Goal: Task Accomplishment & Management: Complete application form

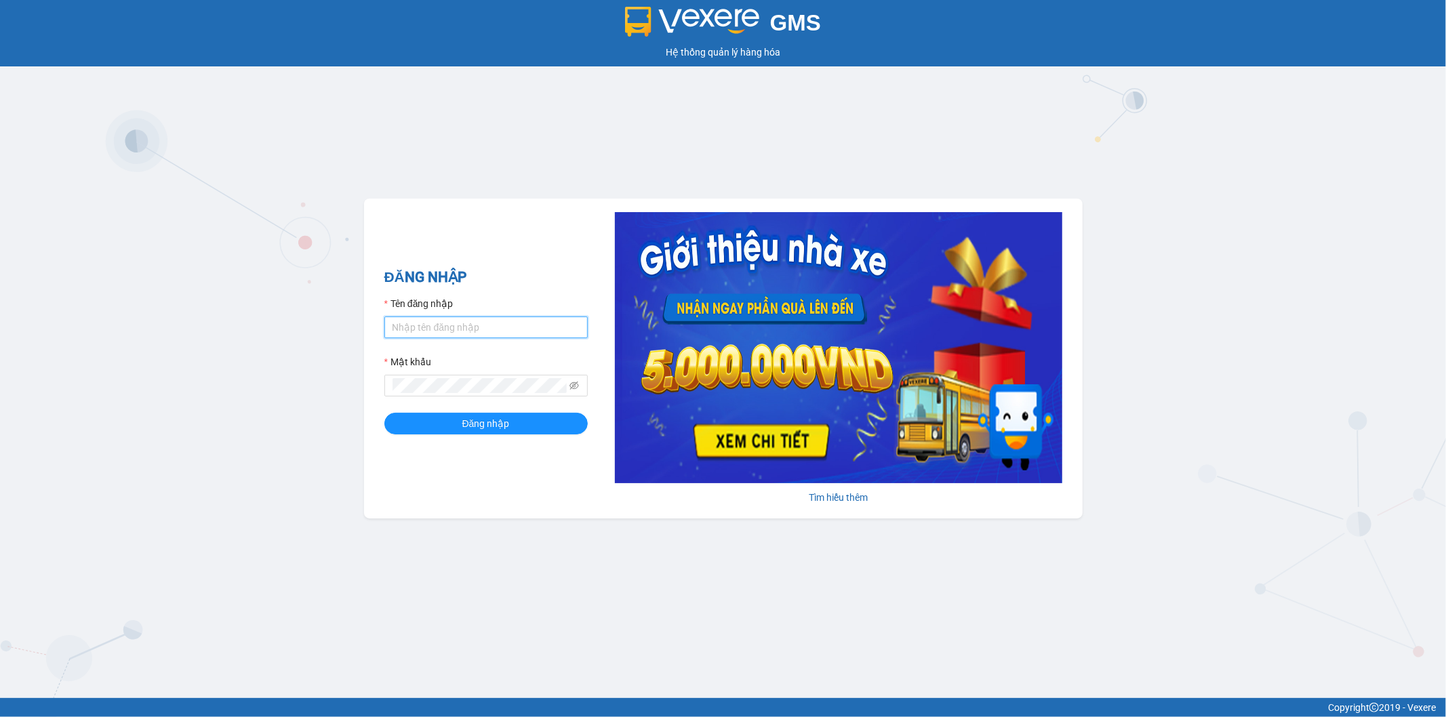
type input "thanhhoai.huynhgia"
click at [491, 320] on input "thanhhoai.huynhgia" at bounding box center [485, 328] width 203 height 22
click at [253, 266] on div "GMS Hệ thống quản lý hàng hóa ĐĂNG NHẬP Tên đăng nhập thanhhoai.huynhgia Mật kh…" at bounding box center [723, 349] width 1446 height 698
click at [443, 432] on button "Đăng nhập" at bounding box center [485, 424] width 203 height 22
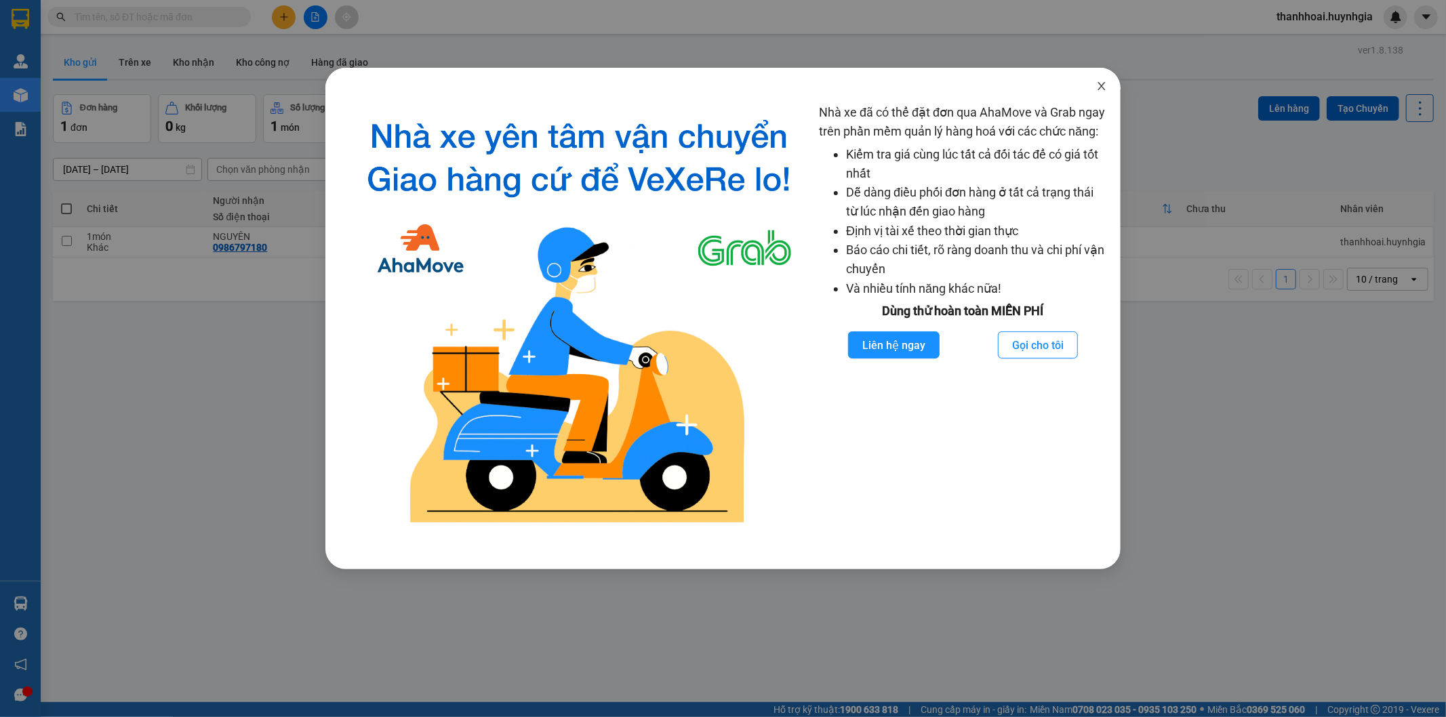
click at [1105, 81] on icon "close" at bounding box center [1101, 86] width 11 height 11
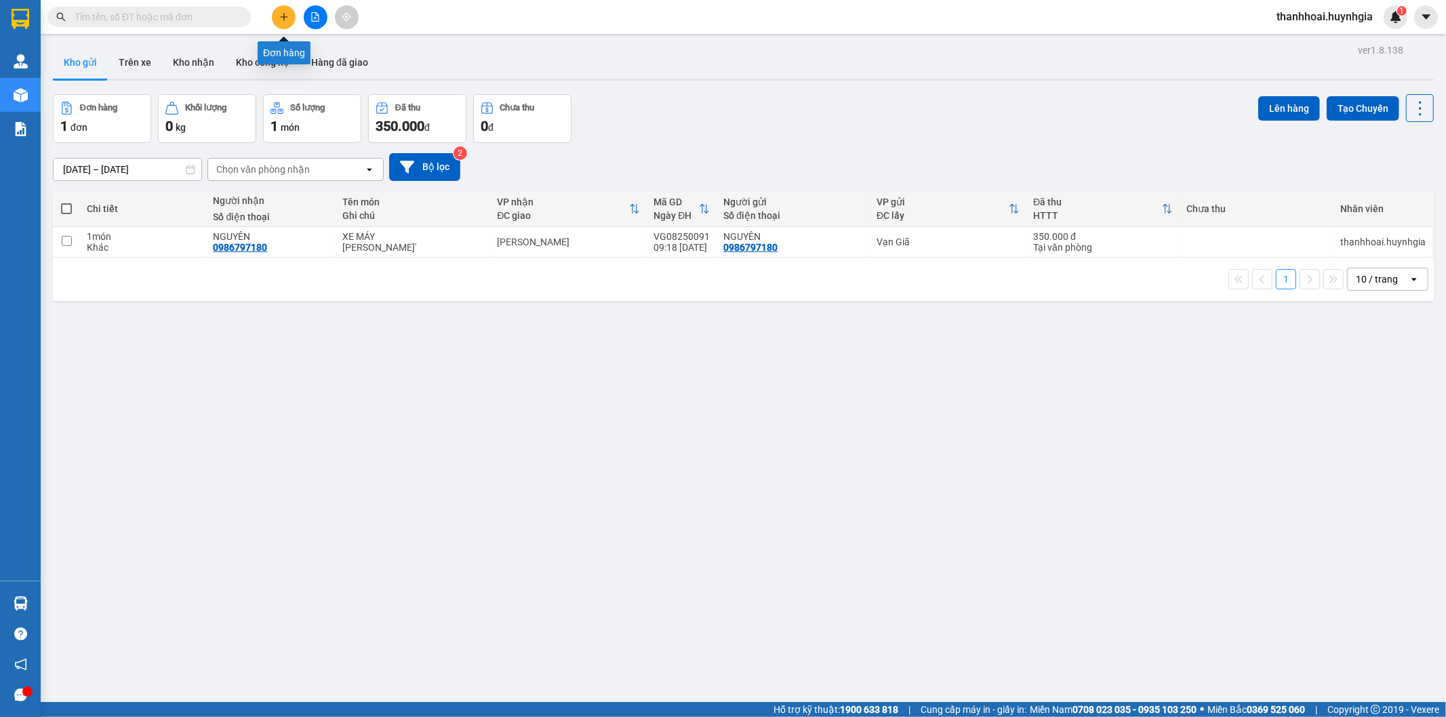
click at [286, 16] on icon "plus" at bounding box center [283, 16] width 7 height 1
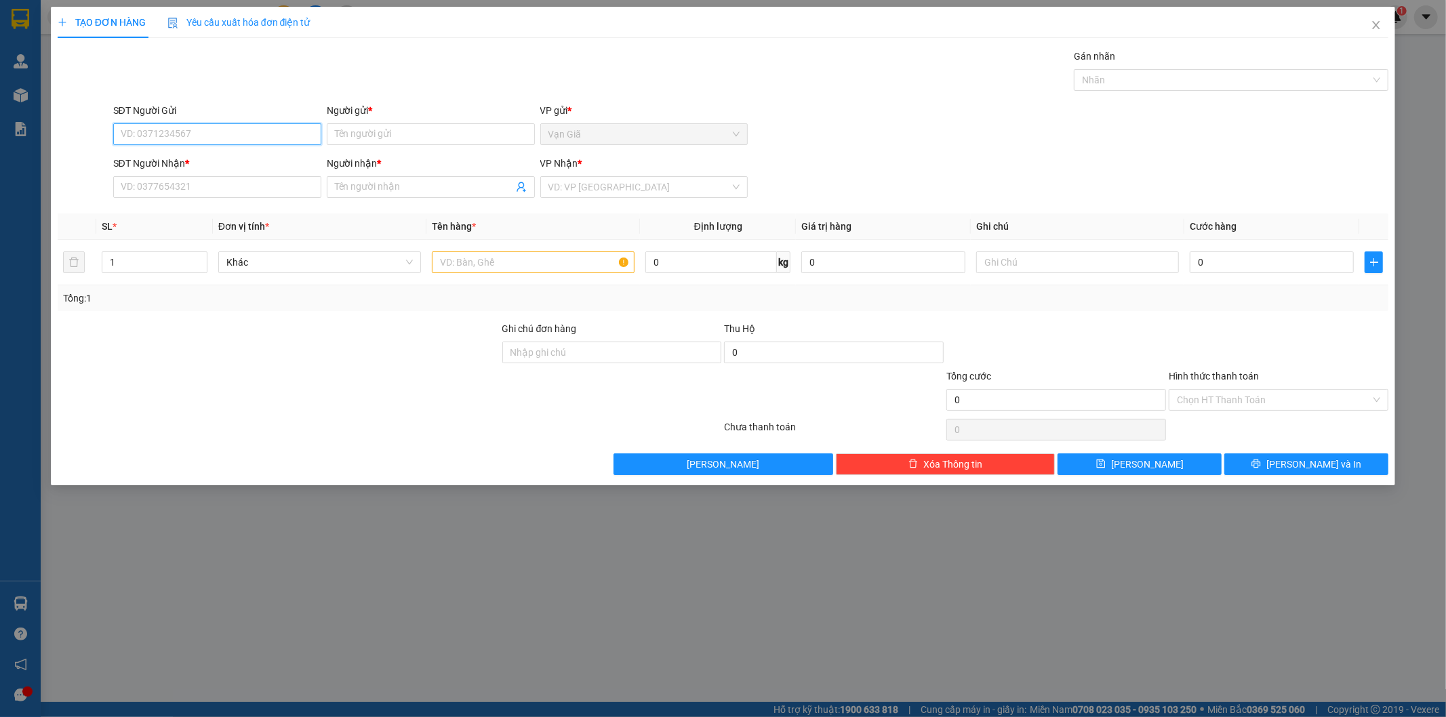
click at [197, 140] on input "SĐT Người Gửi" at bounding box center [217, 134] width 208 height 22
type input "0973102839"
click at [395, 141] on input "Người gửi *" at bounding box center [431, 134] width 208 height 22
type input "CÔ HẢI"
click at [273, 193] on input "SĐT Người Nhận *" at bounding box center [217, 187] width 208 height 22
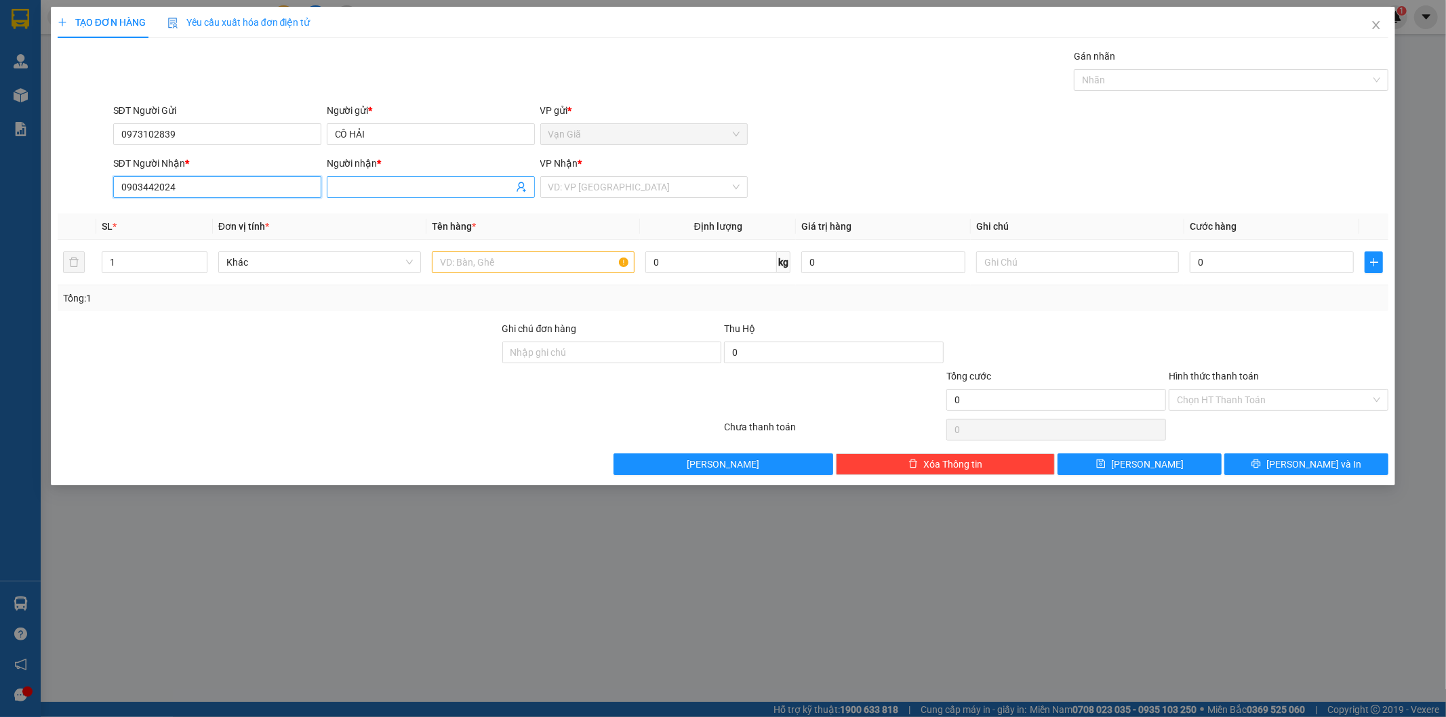
type input "0903442024"
click at [337, 191] on input "Người nhận *" at bounding box center [424, 187] width 178 height 15
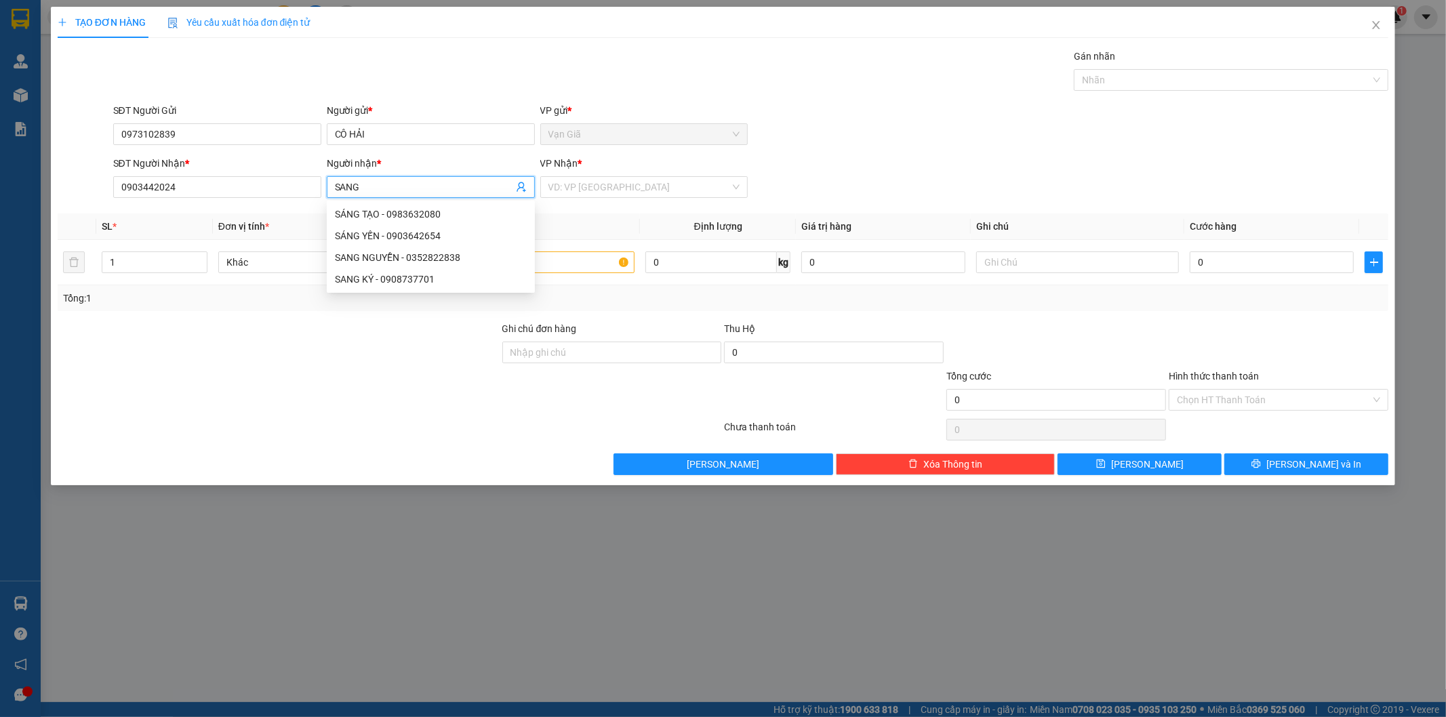
type input "SANG"
click at [600, 175] on div "VP Nhận *" at bounding box center [644, 166] width 208 height 20
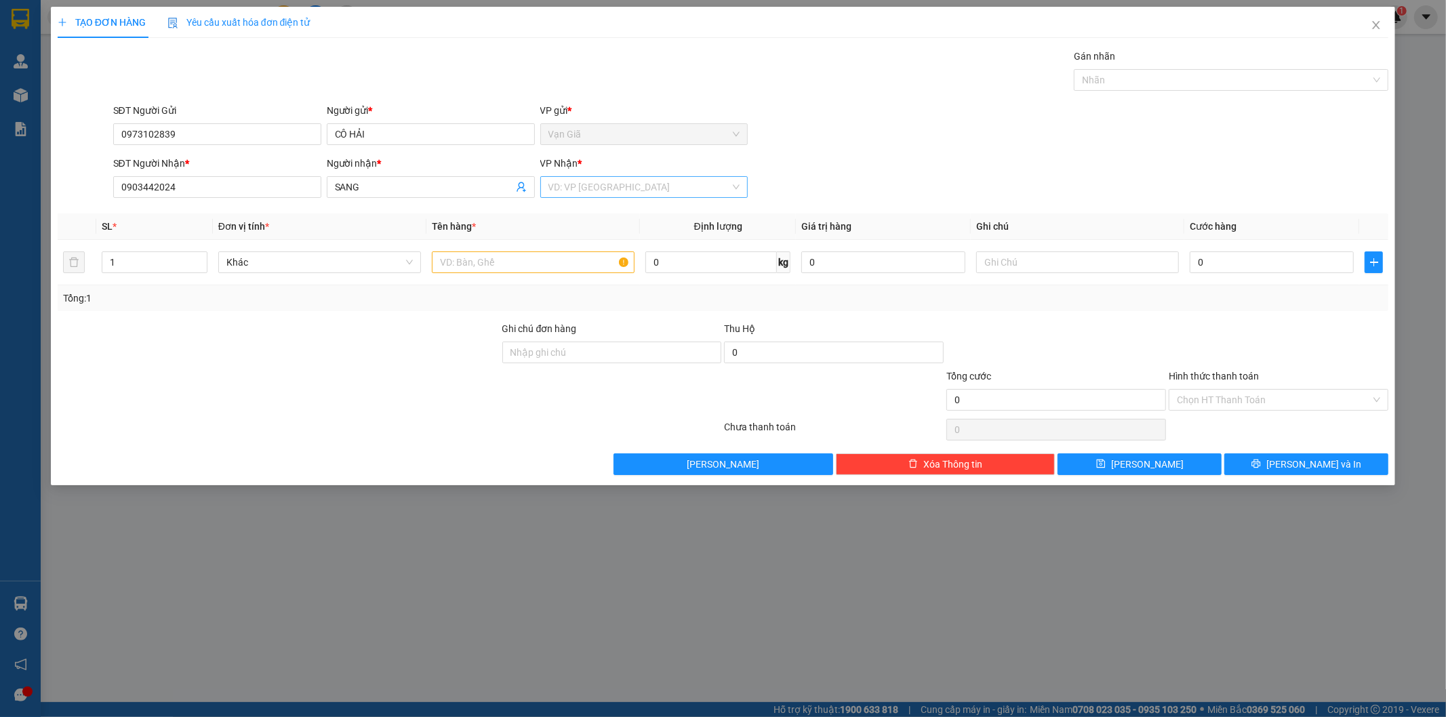
click at [597, 181] on input "search" at bounding box center [639, 187] width 182 height 20
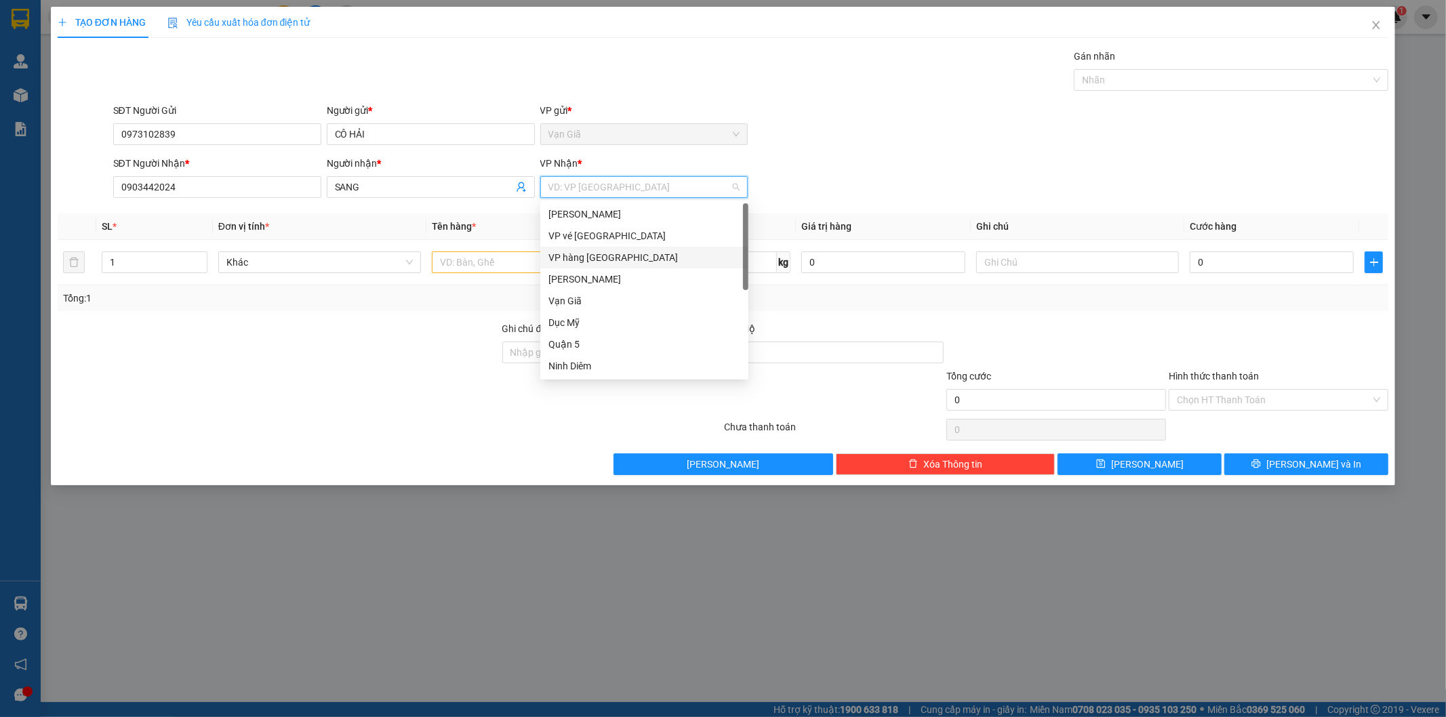
scroll to position [64, 0]
click at [576, 275] on div "Quận 5" at bounding box center [644, 280] width 192 height 15
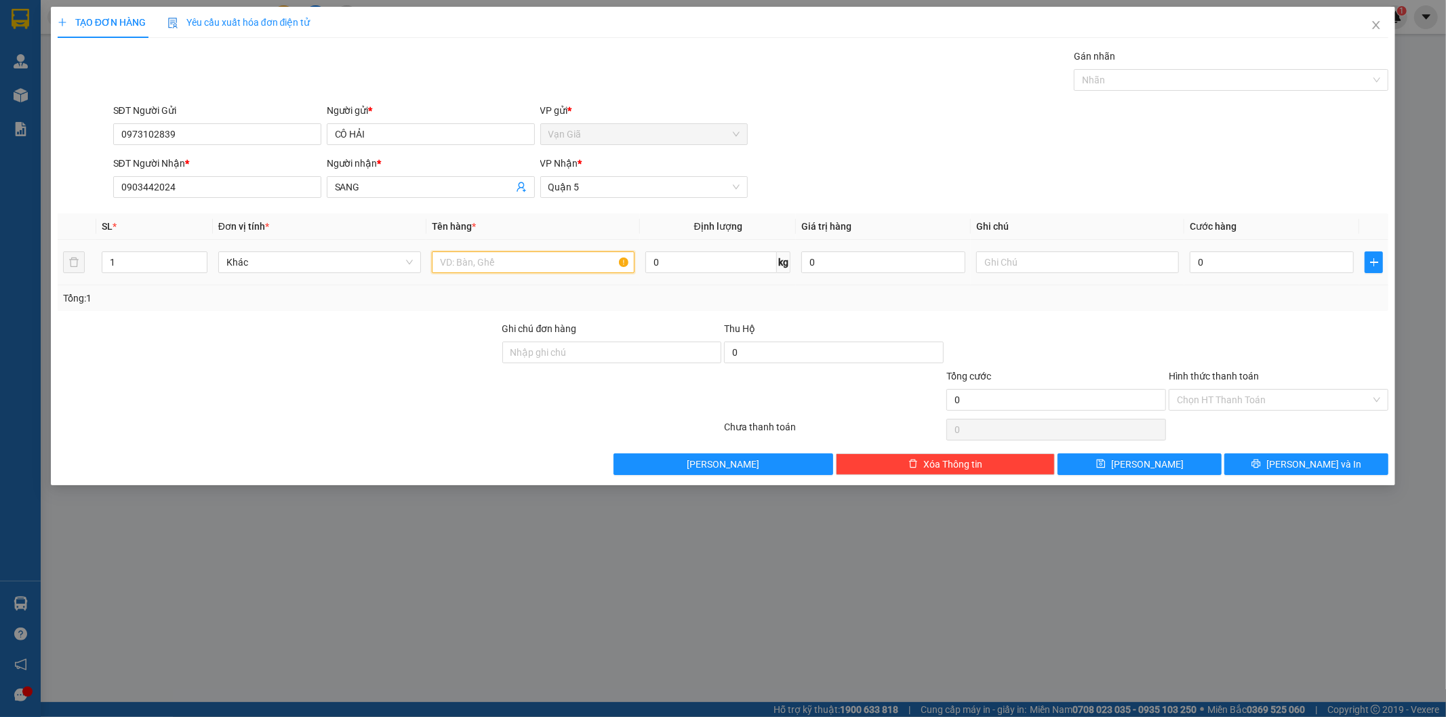
click at [582, 262] on input "text" at bounding box center [533, 263] width 203 height 22
type input "PB TH MÃ13281"
click at [1020, 265] on input "text" at bounding box center [1077, 263] width 203 height 22
type input "10TR 918"
click at [1221, 262] on input "0" at bounding box center [1272, 263] width 164 height 22
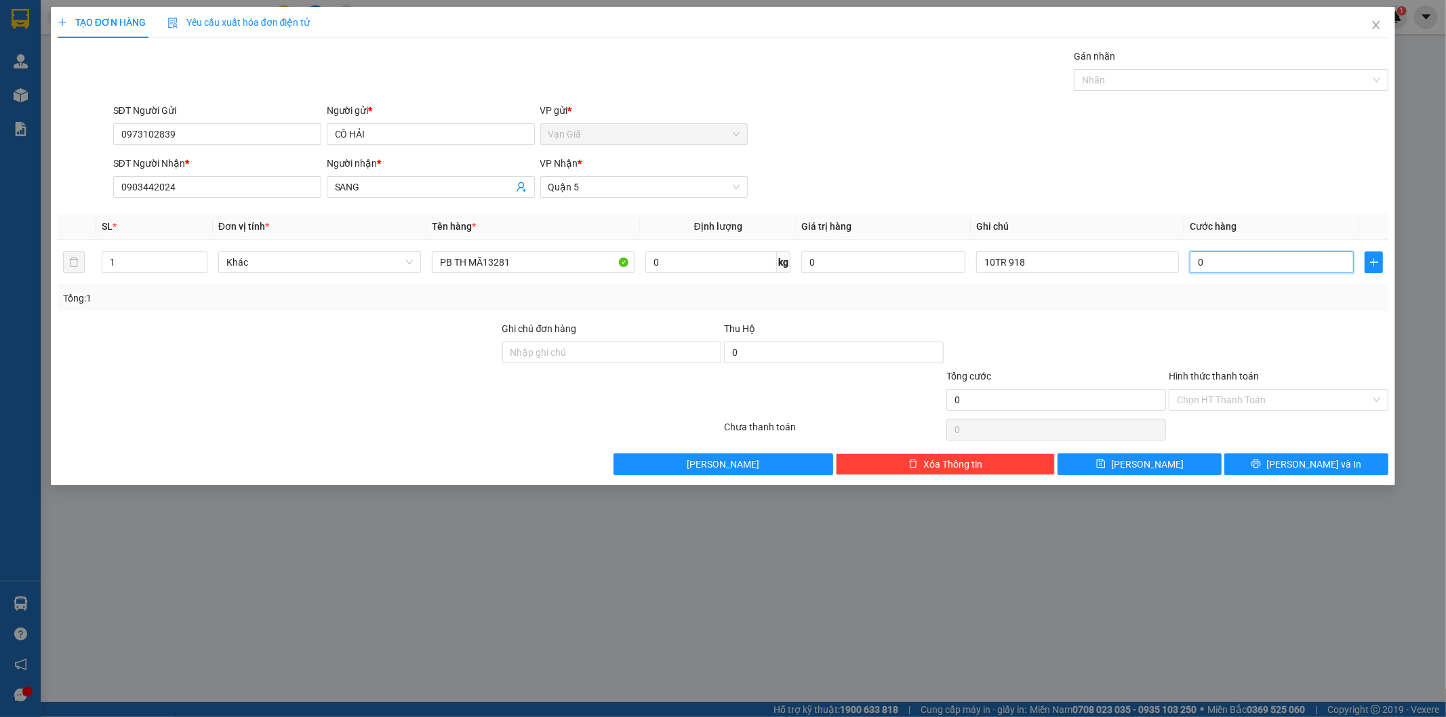
type input "1"
type input "11"
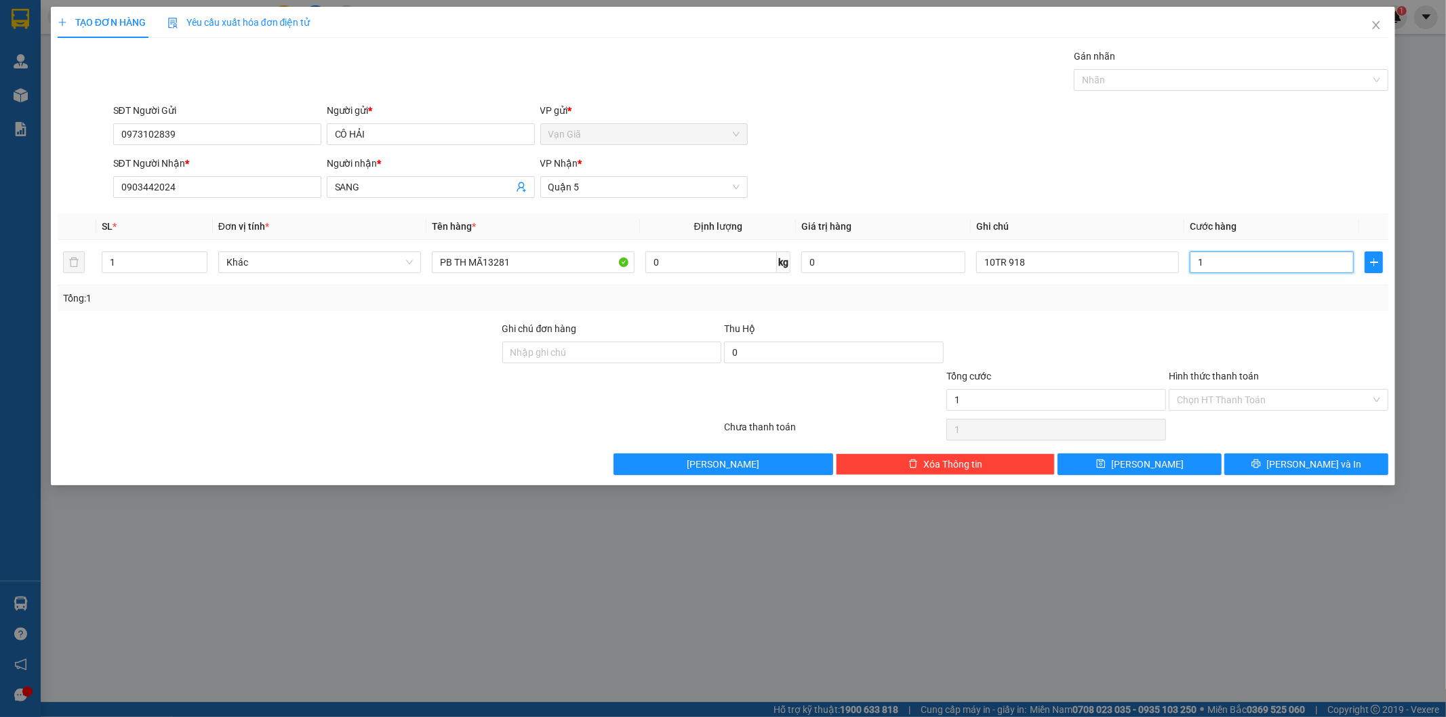
type input "11"
type input "110"
type input "110.000"
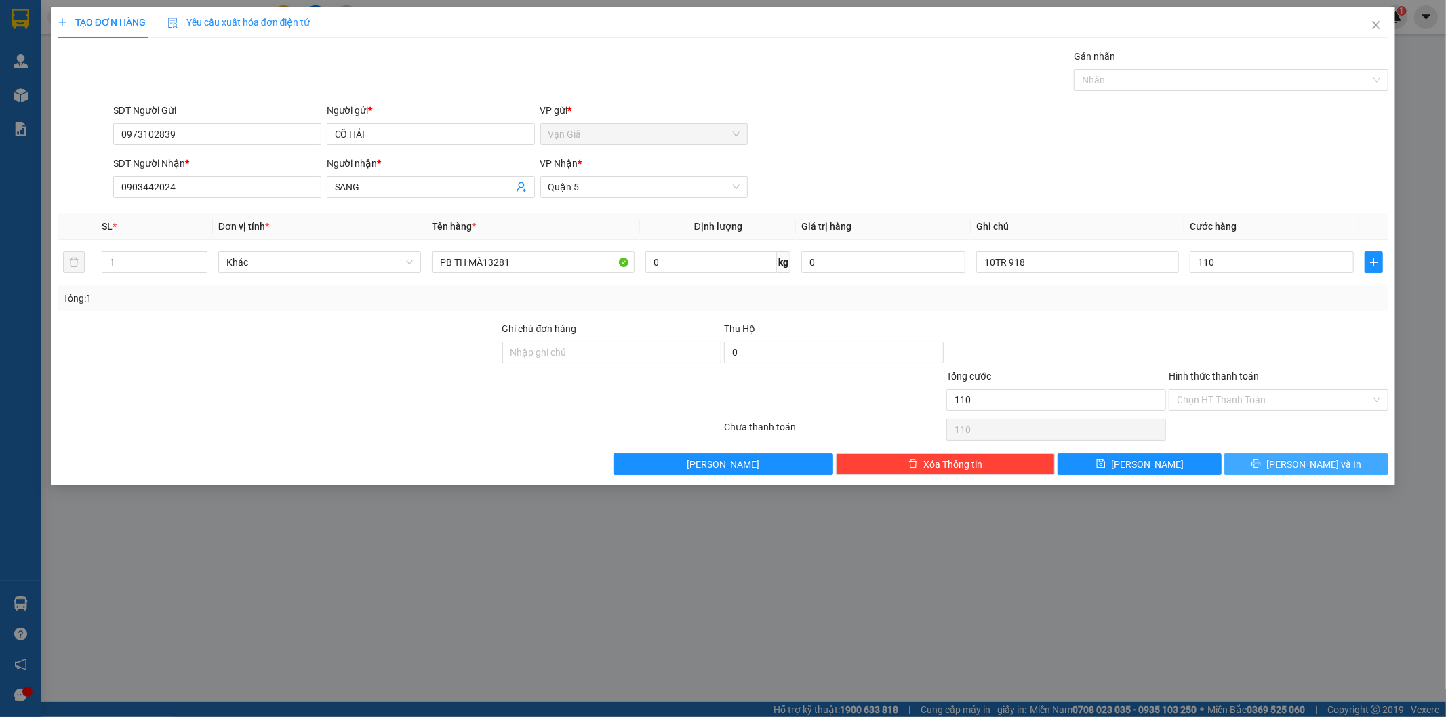
type input "110.000"
click at [1264, 466] on button "[PERSON_NAME] và In" at bounding box center [1306, 465] width 164 height 22
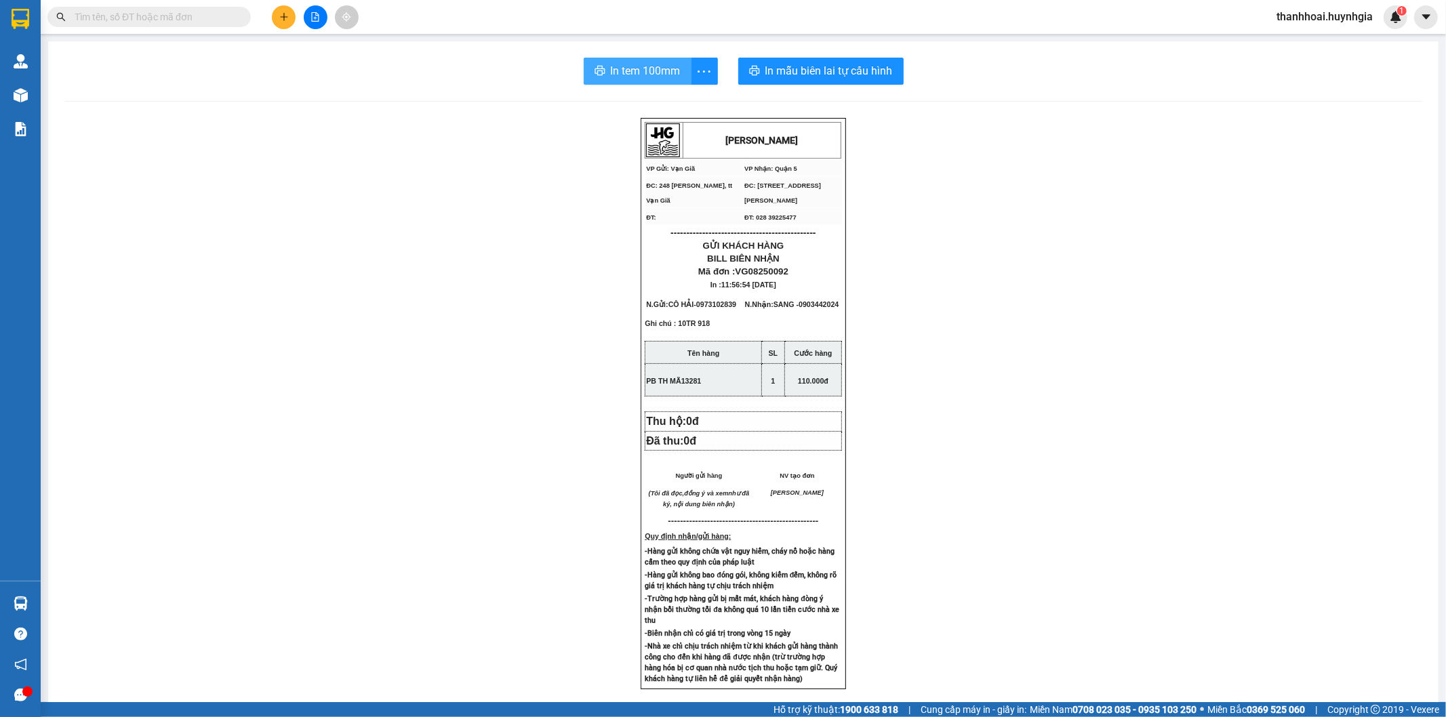
click at [653, 68] on span "In tem 100mm" at bounding box center [646, 70] width 70 height 17
click at [616, 71] on span "In tem 100mm" at bounding box center [646, 70] width 70 height 17
